Goal: Navigation & Orientation: Find specific page/section

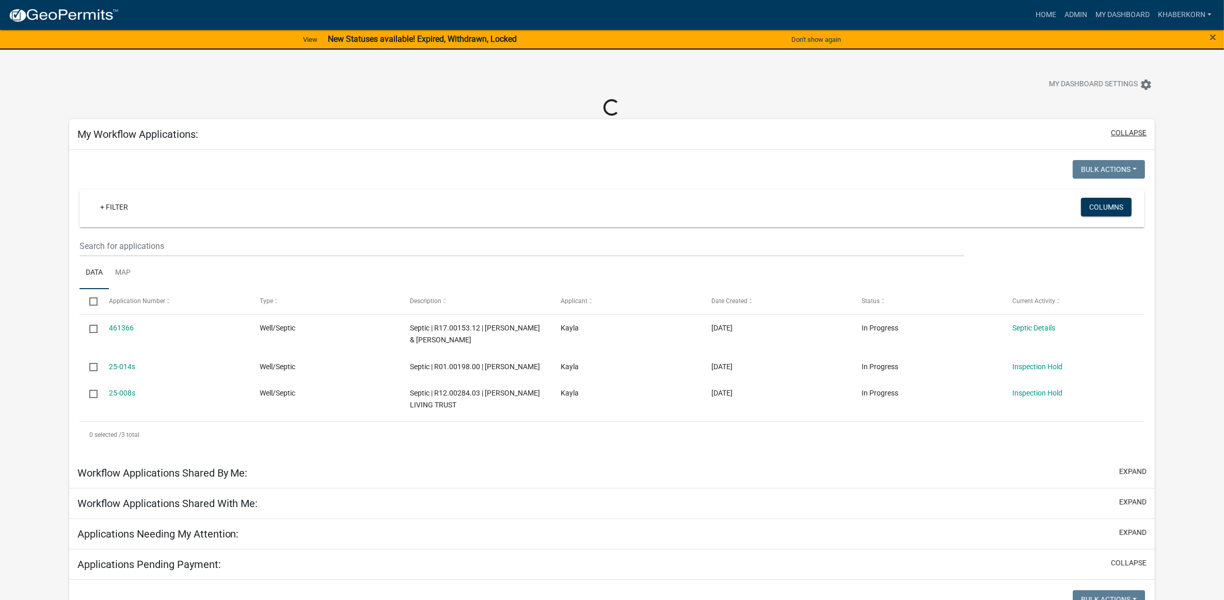
click at [1132, 136] on button "collapse" at bounding box center [1129, 133] width 36 height 11
